Goal: Transaction & Acquisition: Purchase product/service

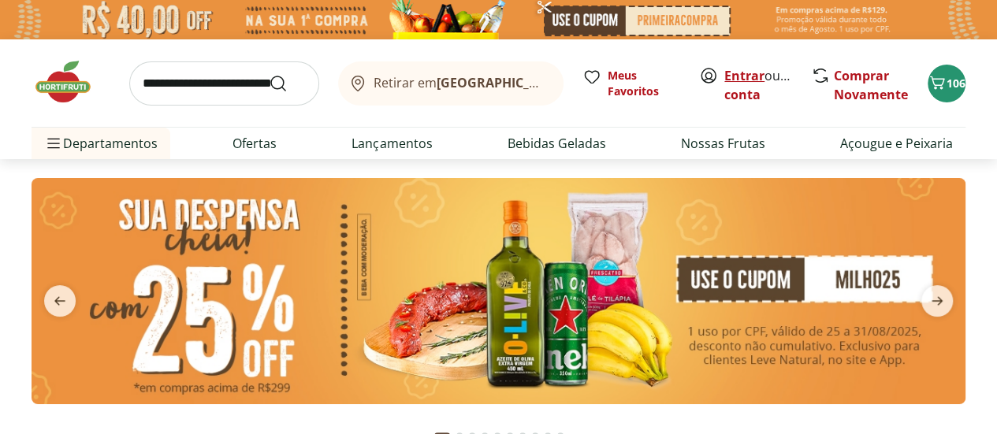
click at [731, 78] on link "Entrar" at bounding box center [744, 75] width 40 height 17
click at [748, 77] on link "Entrar" at bounding box center [744, 75] width 40 height 17
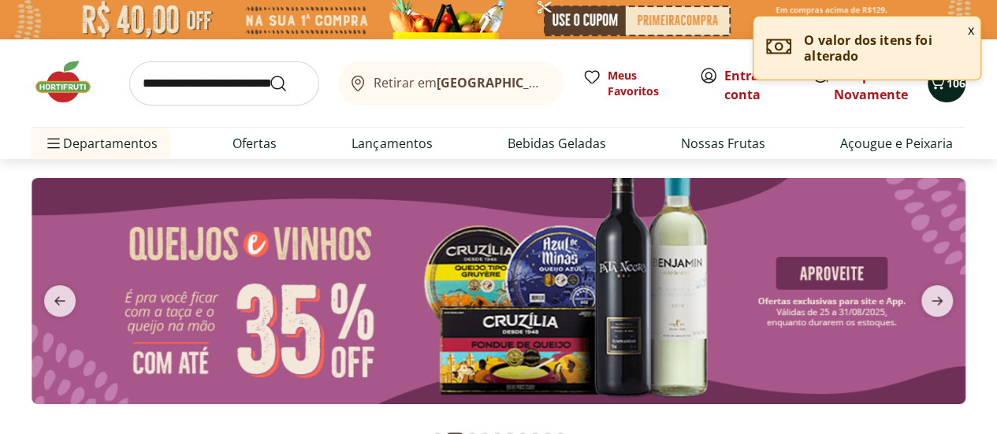
click at [953, 87] on span "106" at bounding box center [955, 83] width 19 height 15
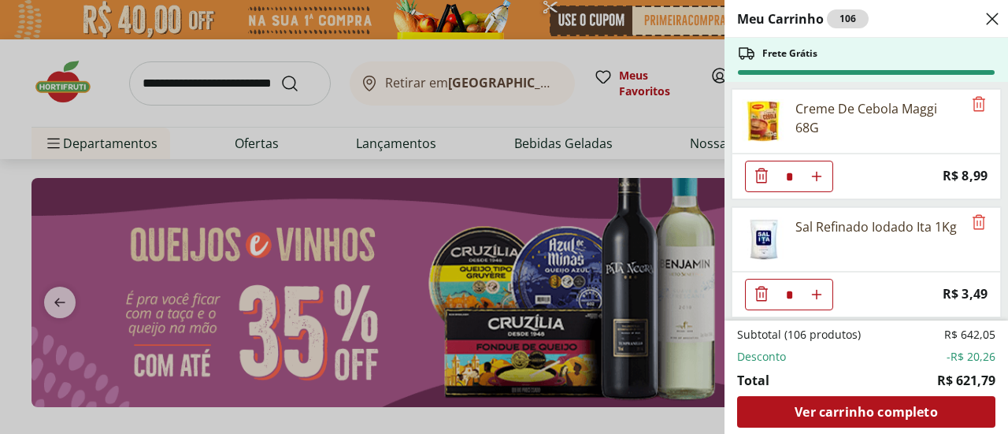
click at [663, 48] on div "Meu Carrinho 106 Frete Grátis Creme De Cebola Maggi 68G * Price: R$ 8,99 Sal Re…" at bounding box center [504, 217] width 1008 height 434
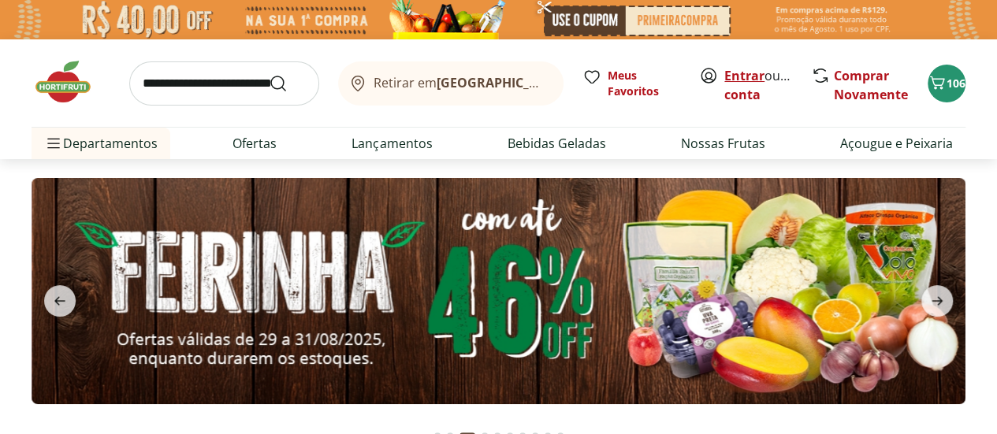
click at [748, 72] on link "Entrar" at bounding box center [744, 75] width 40 height 17
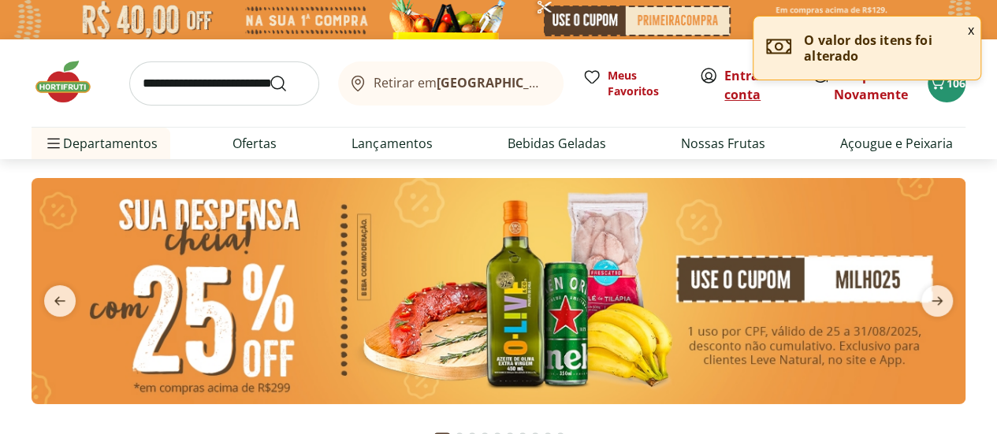
click at [758, 95] on link "Criar conta" at bounding box center [767, 85] width 87 height 36
click at [971, 32] on button "x" at bounding box center [970, 30] width 19 height 27
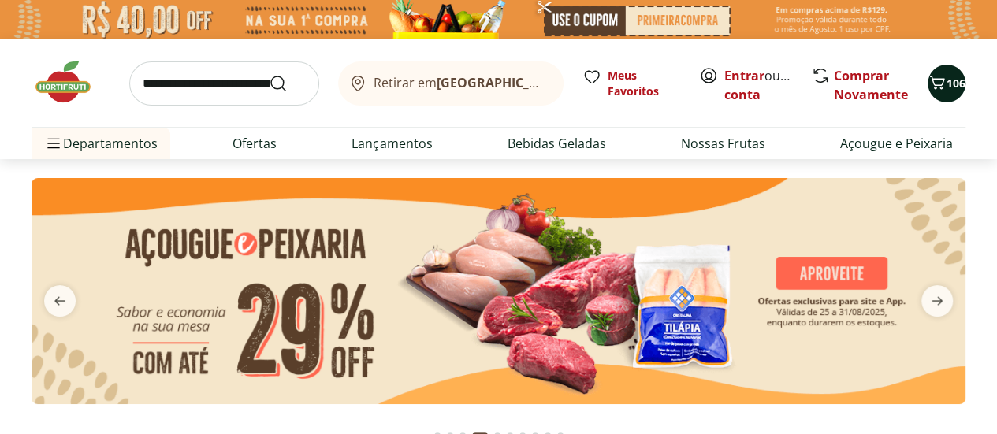
click at [938, 76] on icon "Carrinho" at bounding box center [936, 82] width 19 height 19
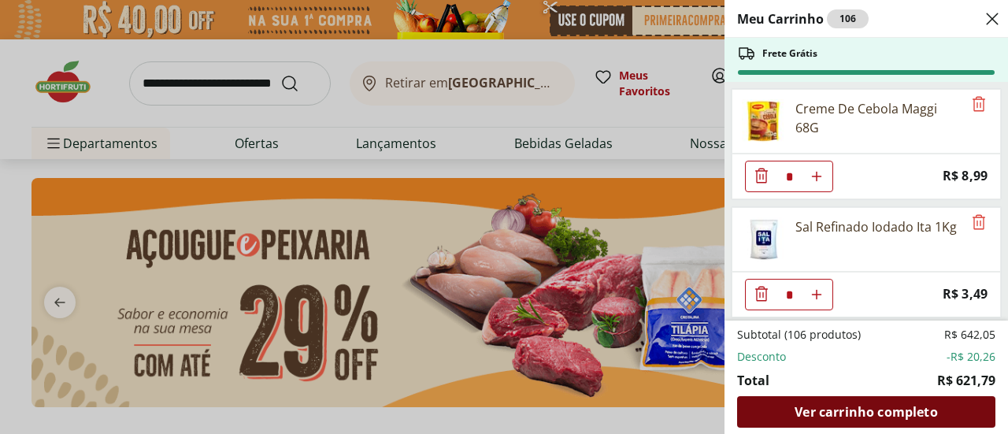
click at [877, 418] on span "Ver carrinho completo" at bounding box center [866, 412] width 143 height 13
